Goal: Task Accomplishment & Management: Manage account settings

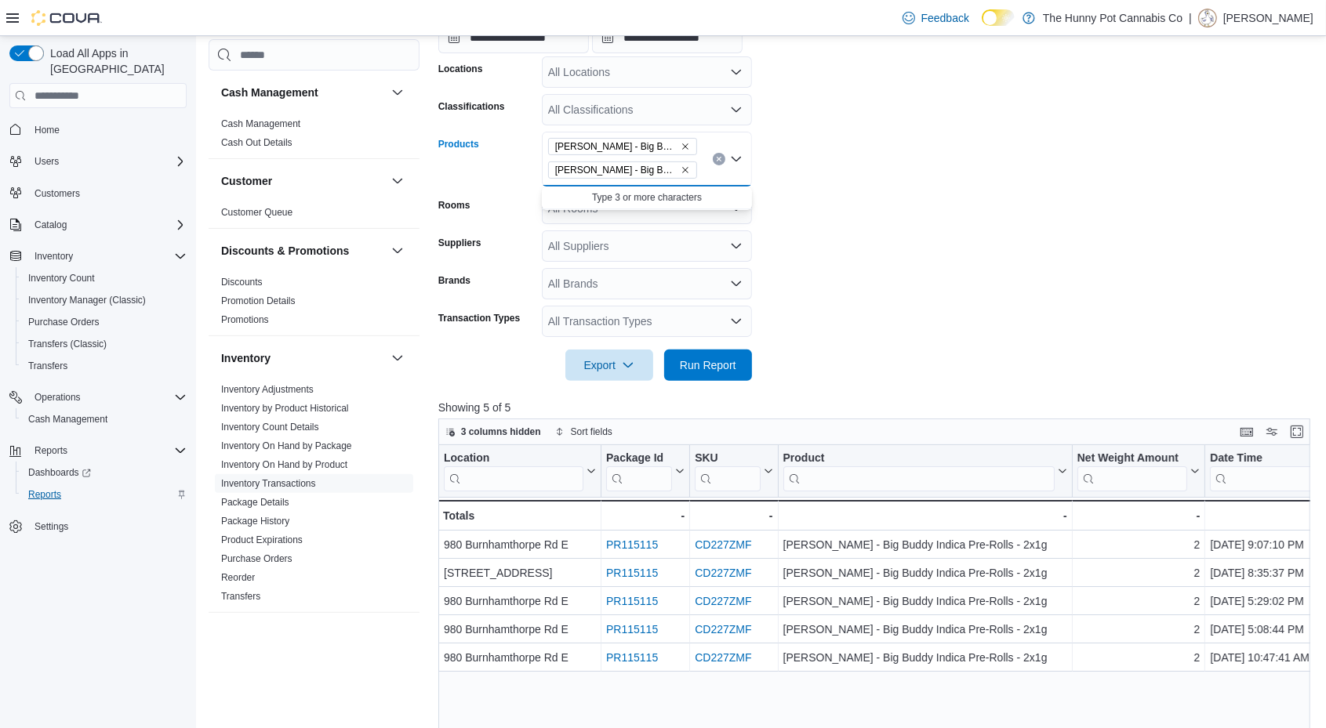
scroll to position [0, 77]
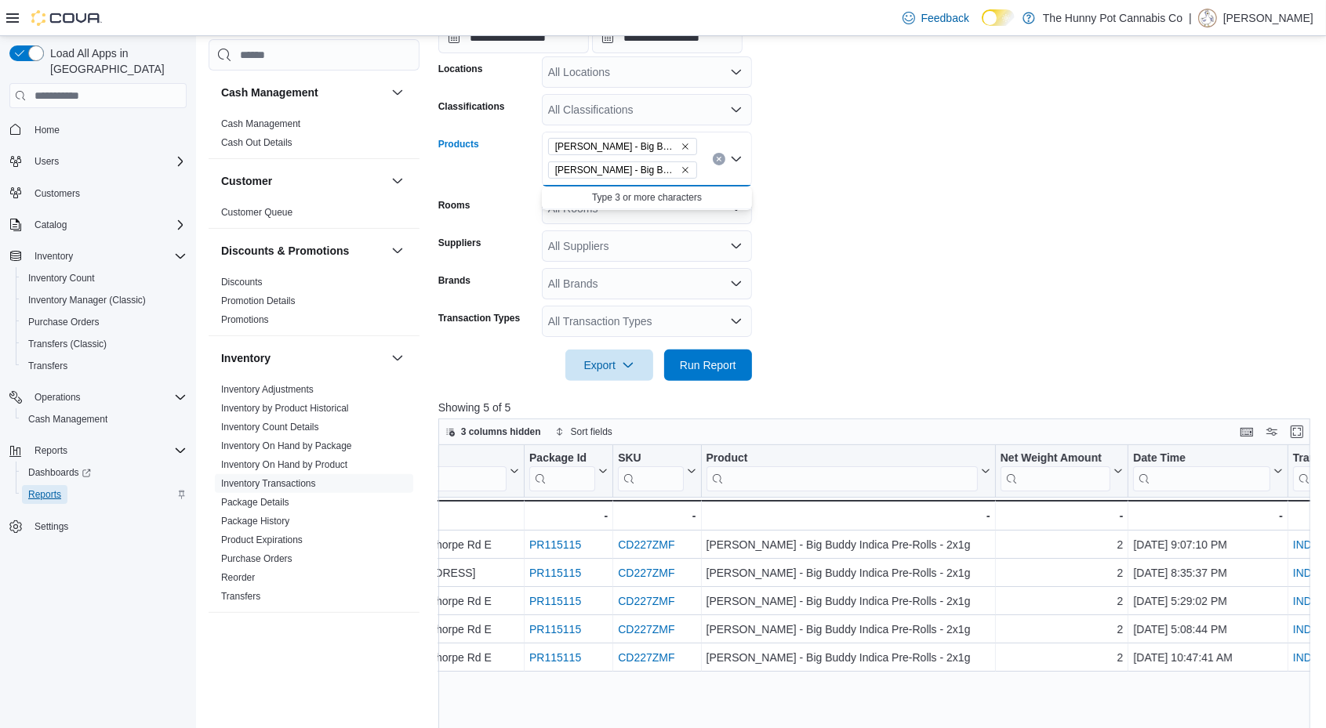
click at [55, 488] on span "Reports" at bounding box center [44, 494] width 33 height 13
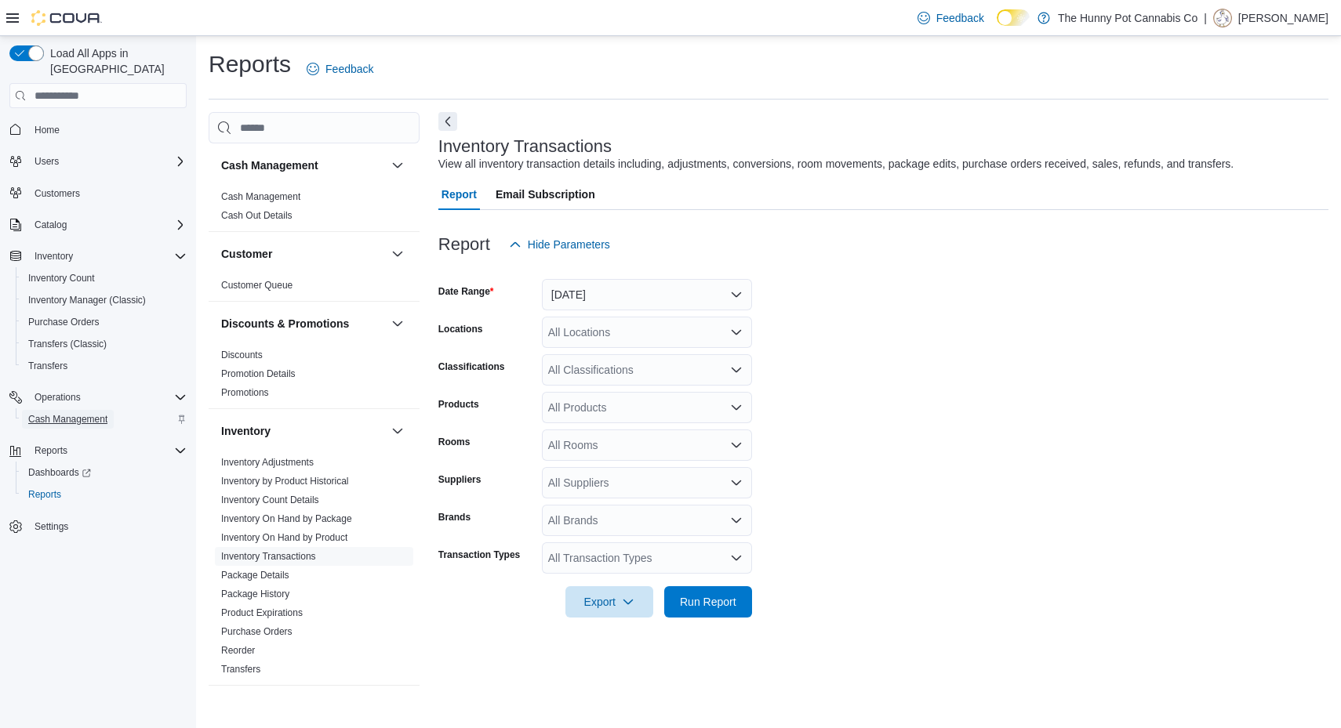
click at [64, 413] on span "Cash Management" at bounding box center [67, 419] width 79 height 13
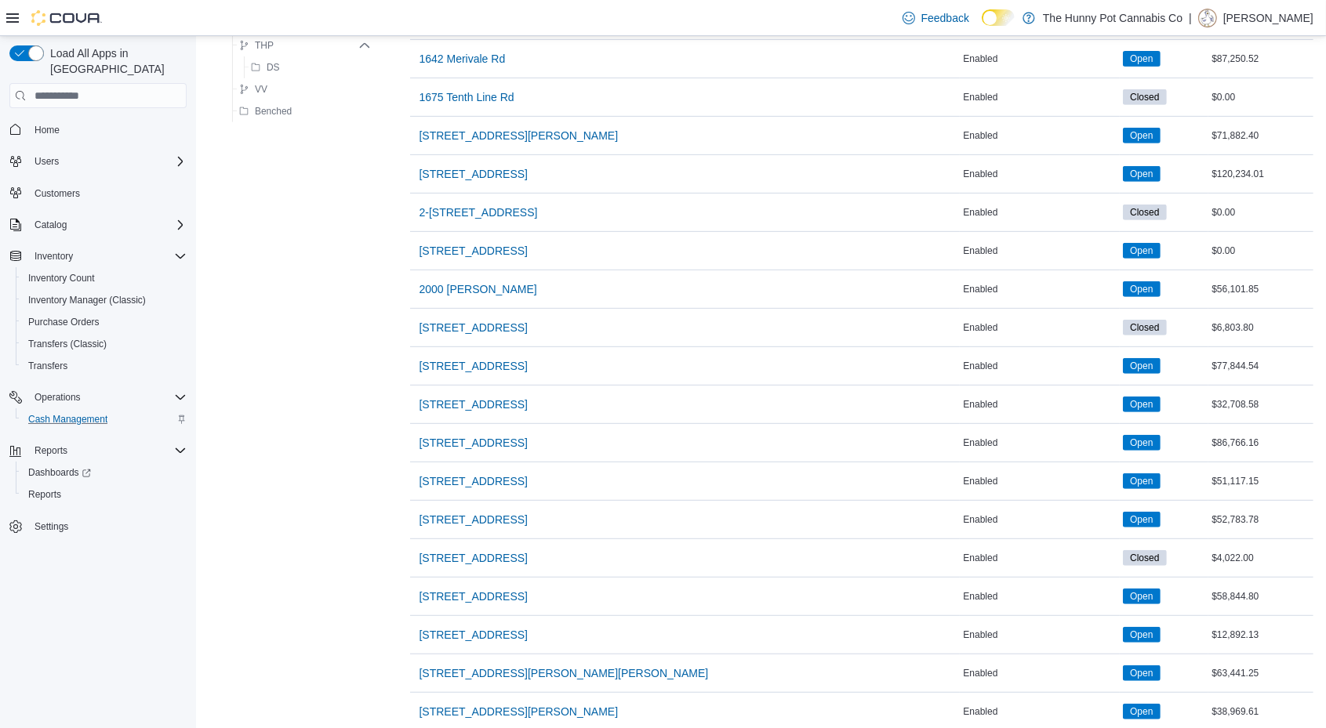
scroll to position [598, 0]
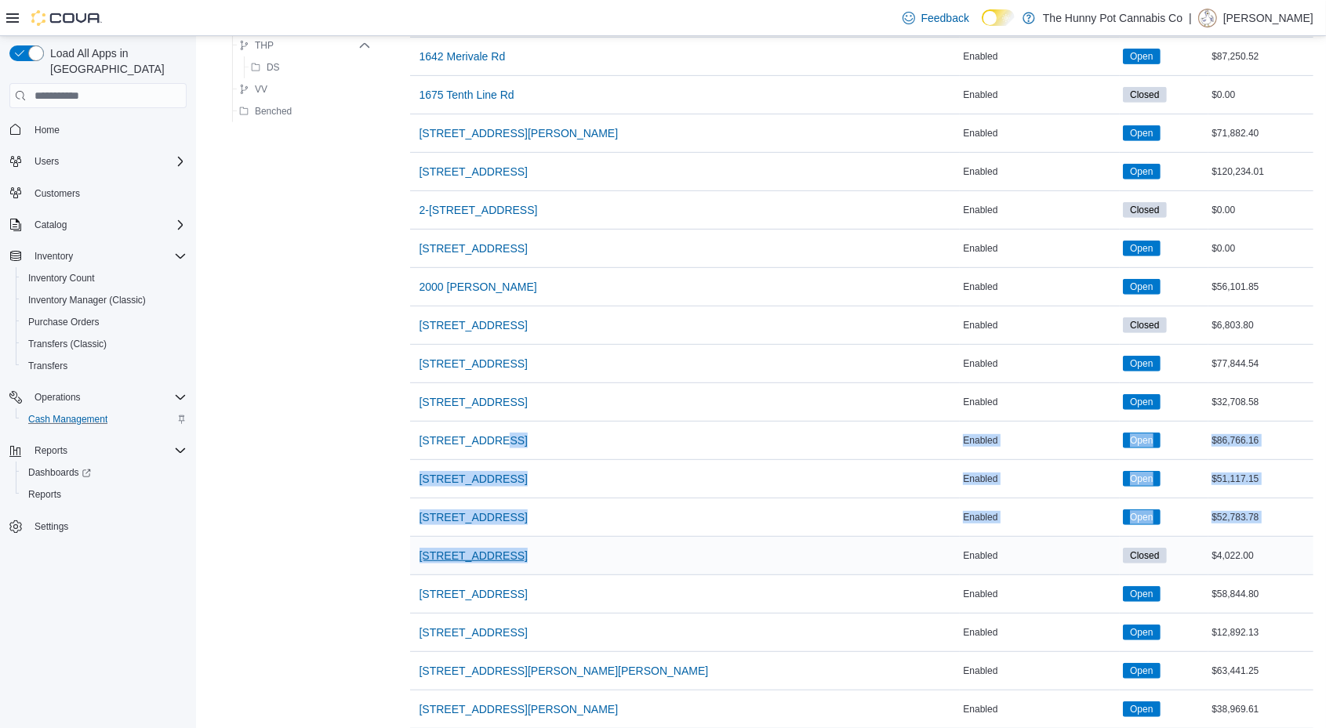
drag, startPoint x: 561, startPoint y: 437, endPoint x: 506, endPoint y: 555, distance: 130.5
click at [506, 555] on tbody "Name 100 [PERSON_NAME] Cash Management Enabled Status Open Amount $49,513.36 Na…" at bounding box center [861, 479] width 903 height 1729
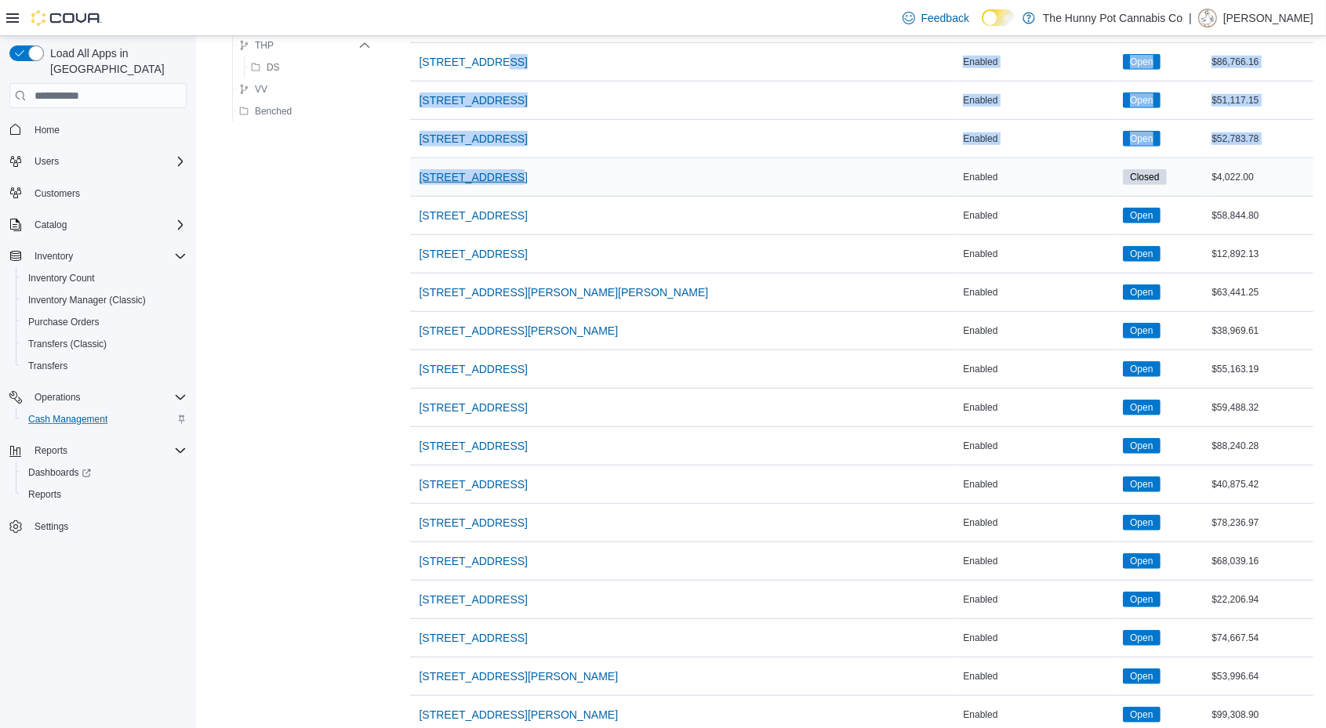
scroll to position [978, 0]
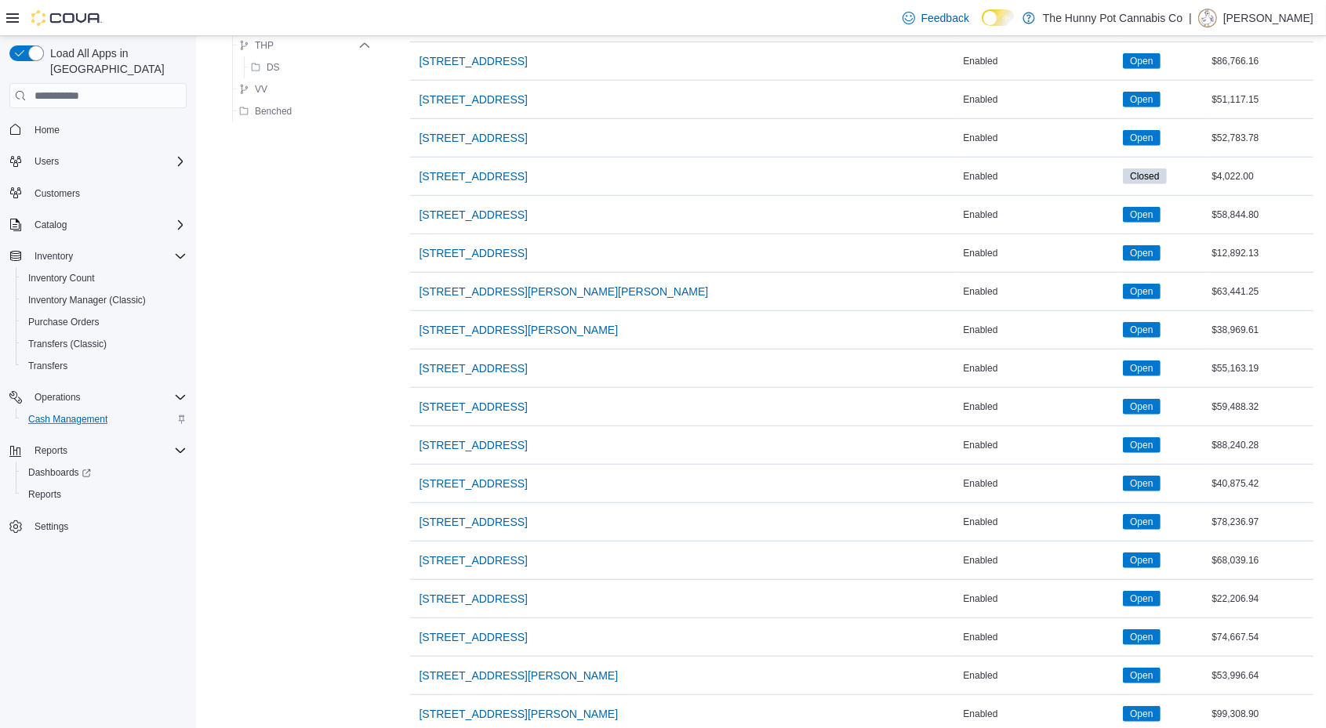
click at [280, 447] on div "The Hunny Pot Cannabis Co THP DS VV Benched The Hunny Pot Cannabis Co Sorting M…" at bounding box center [761, 50] width 1105 height 1830
click at [447, 553] on span "[STREET_ADDRESS]" at bounding box center [473, 561] width 108 height 16
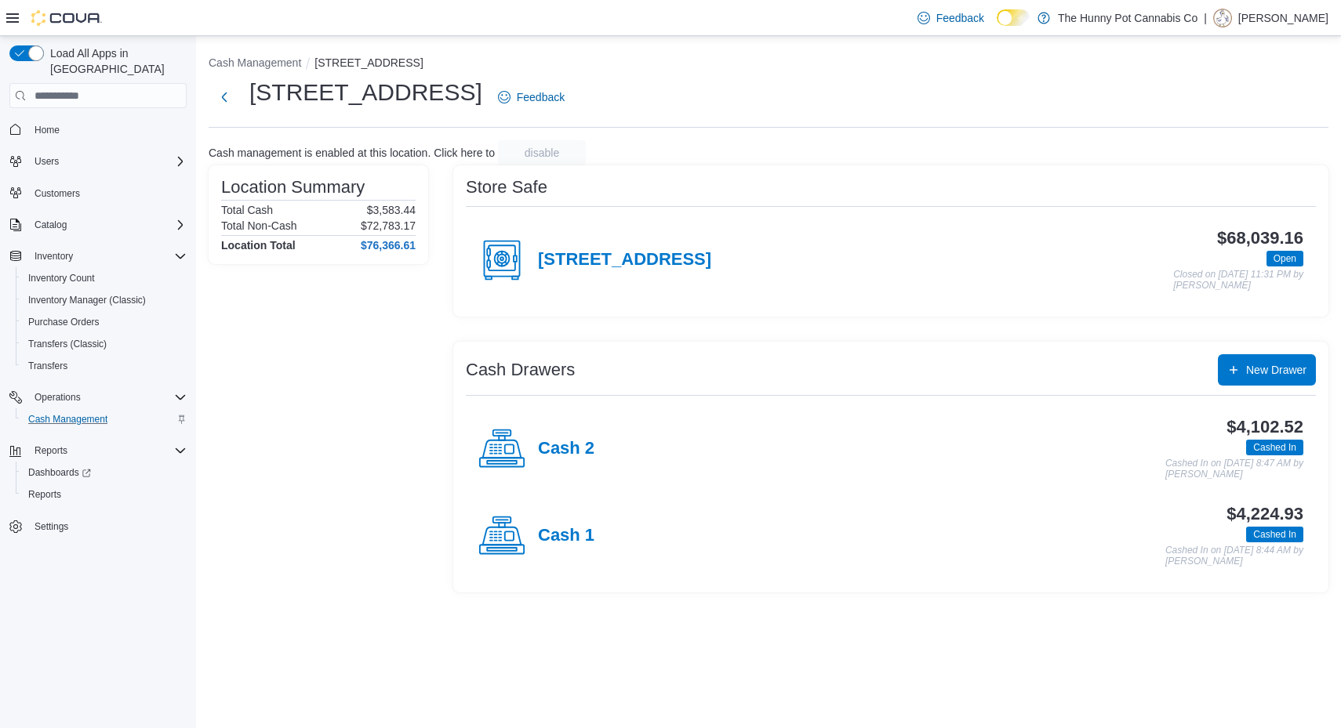
click at [568, 522] on div "Cash 1" at bounding box center [536, 536] width 116 height 47
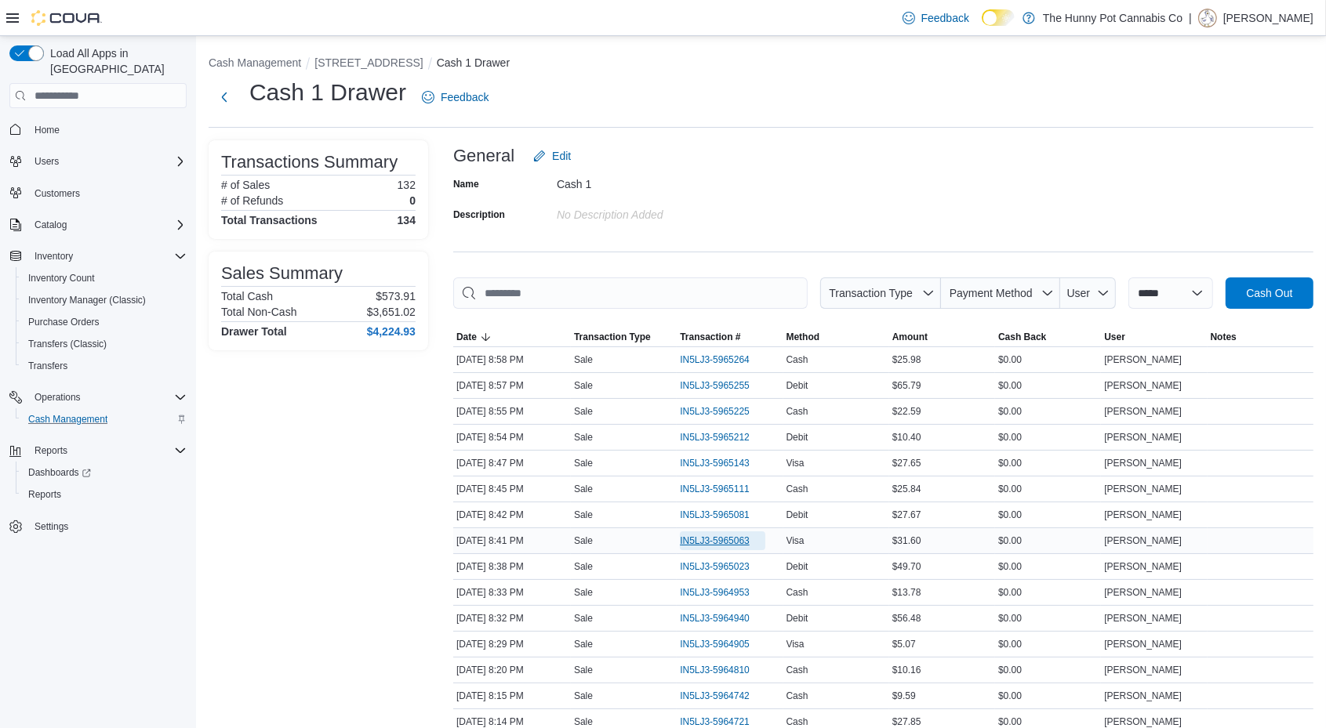
click at [692, 545] on span "IN5LJ3-5965063" at bounding box center [722, 541] width 85 height 19
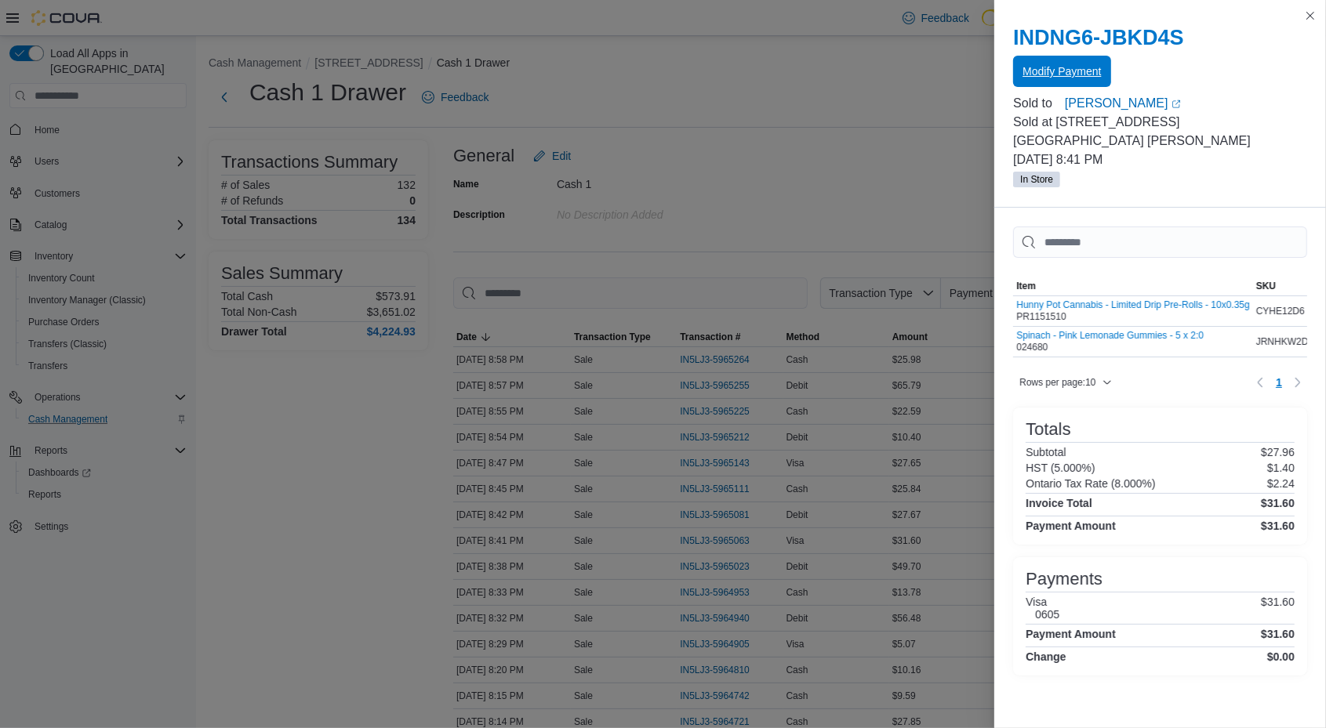
click at [1076, 70] on span "Modify Payment" at bounding box center [1061, 72] width 78 height 16
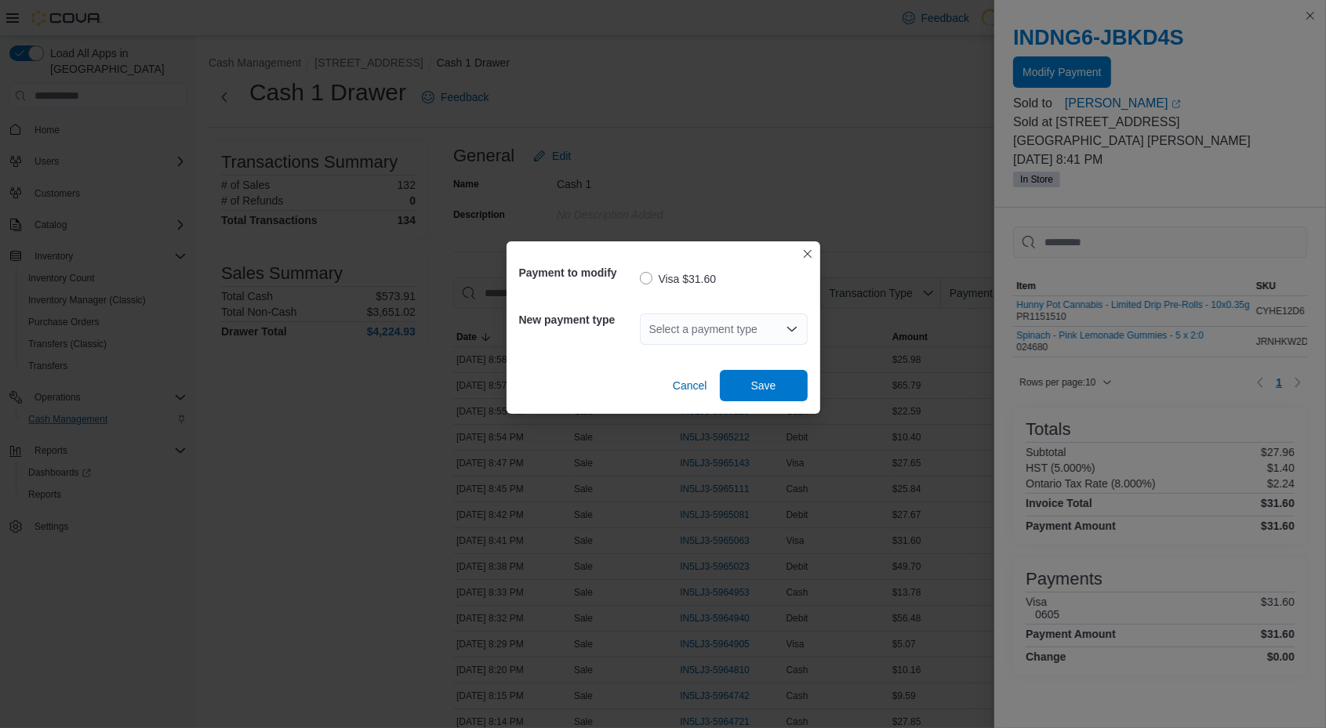
click at [745, 325] on div "Select a payment type" at bounding box center [724, 329] width 168 height 31
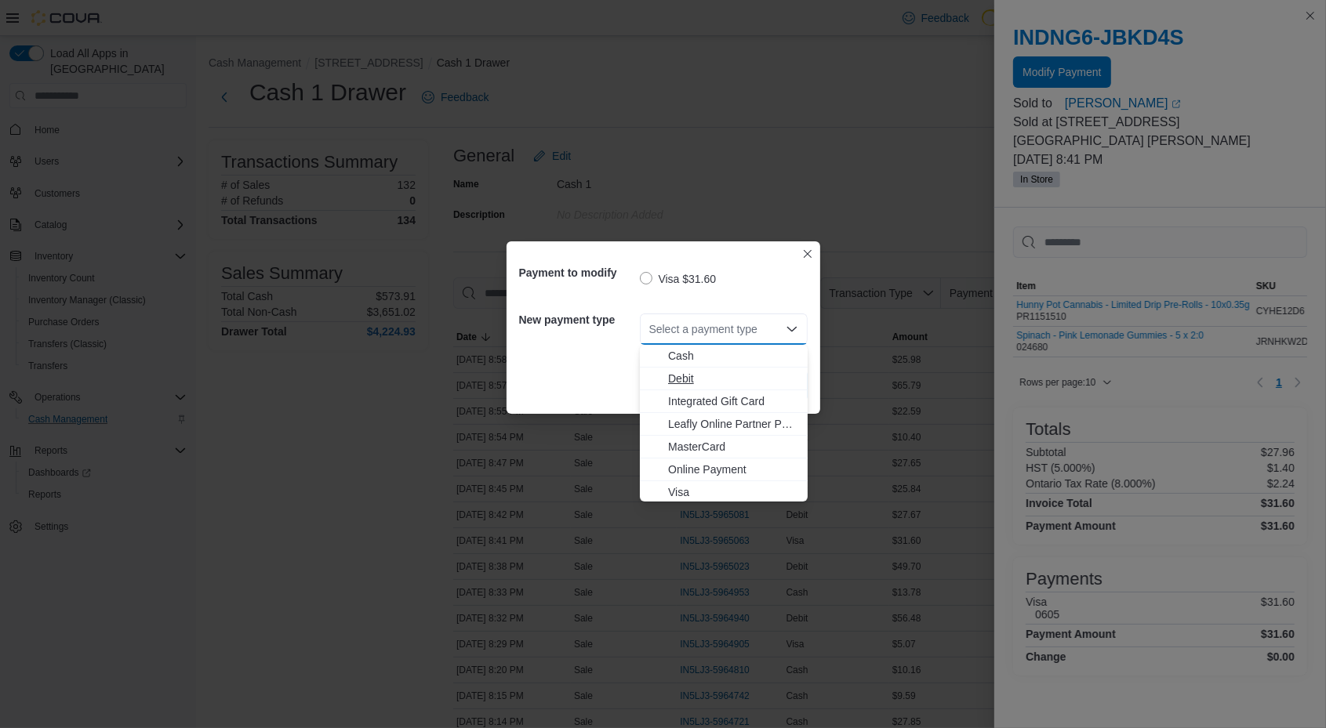
click at [726, 382] on span "Debit" at bounding box center [733, 379] width 130 height 16
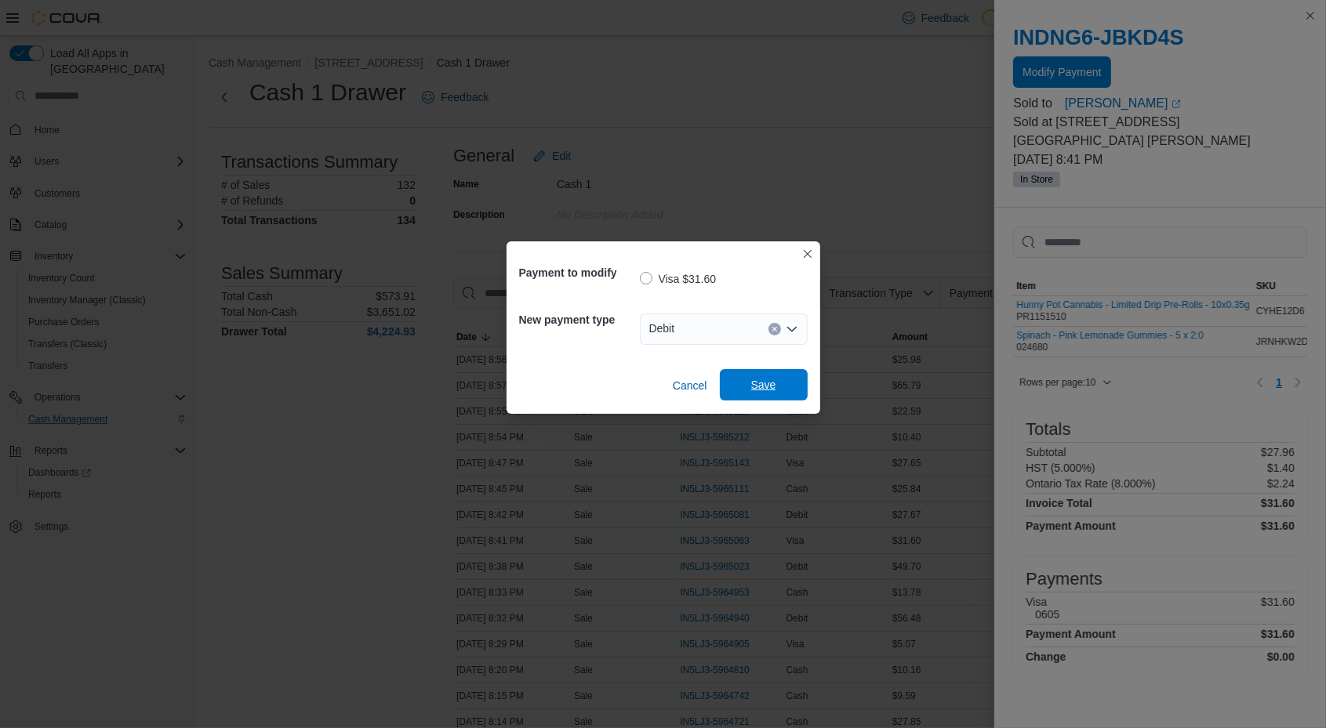
click at [746, 389] on span "Save" at bounding box center [763, 384] width 69 height 31
